Goal: Task Accomplishment & Management: Manage account settings

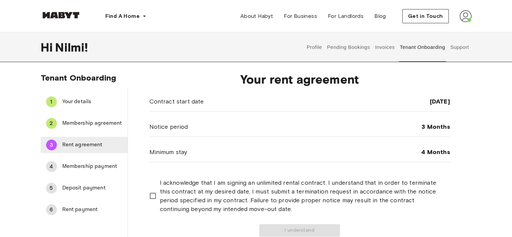
click at [83, 144] on span "Rent agreement" at bounding box center [92, 145] width 60 height 8
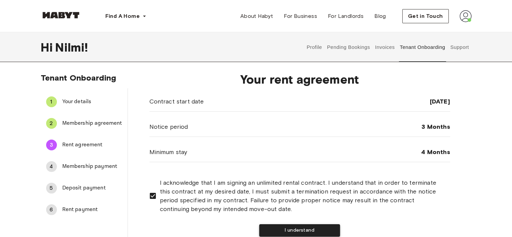
click at [304, 229] on button "I understand" at bounding box center [299, 230] width 81 height 12
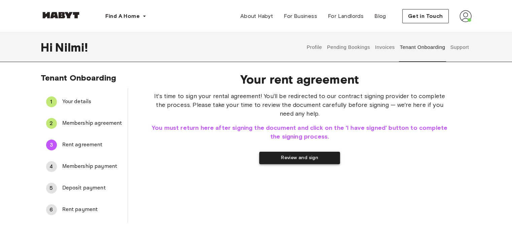
click at [292, 158] on button "Review and sign" at bounding box center [299, 157] width 81 height 12
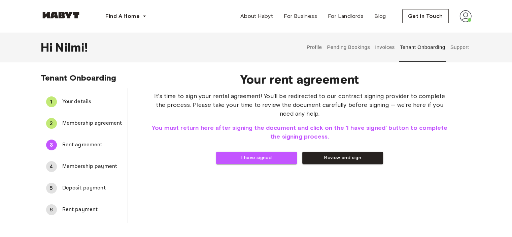
click at [77, 167] on span "Membership payment" at bounding box center [92, 166] width 60 height 8
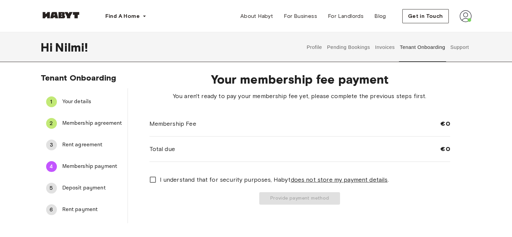
click at [82, 185] on span "Deposit payment" at bounding box center [92, 188] width 60 height 8
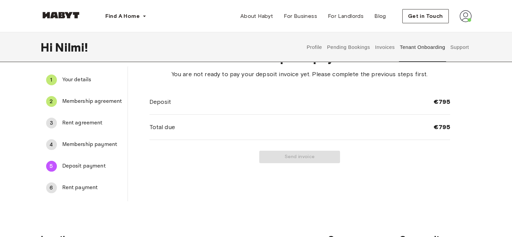
scroll to position [34, 0]
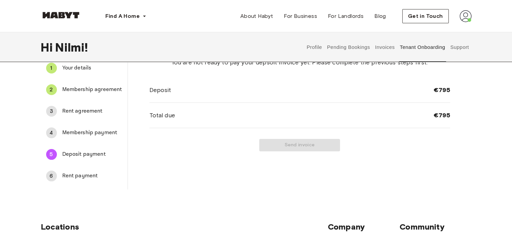
click at [81, 175] on span "Rent payment" at bounding box center [92, 176] width 60 height 8
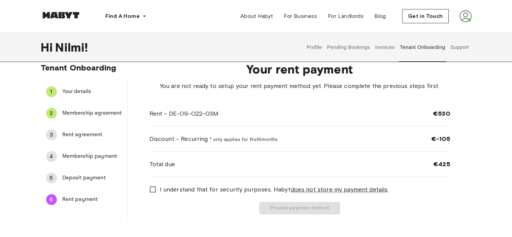
scroll to position [0, 0]
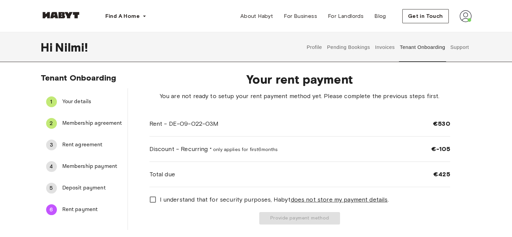
click at [71, 100] on span "Your details" at bounding box center [92, 102] width 60 height 8
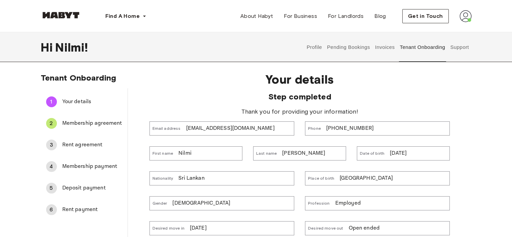
click at [80, 121] on span "Membership agreement" at bounding box center [92, 123] width 60 height 8
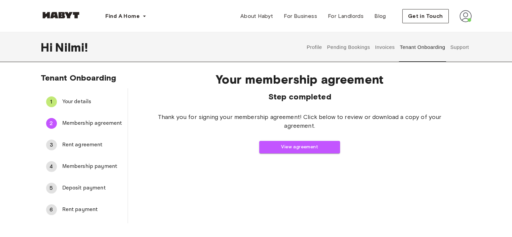
click at [86, 145] on span "Rent agreement" at bounding box center [92, 145] width 60 height 8
